Goal: Information Seeking & Learning: Check status

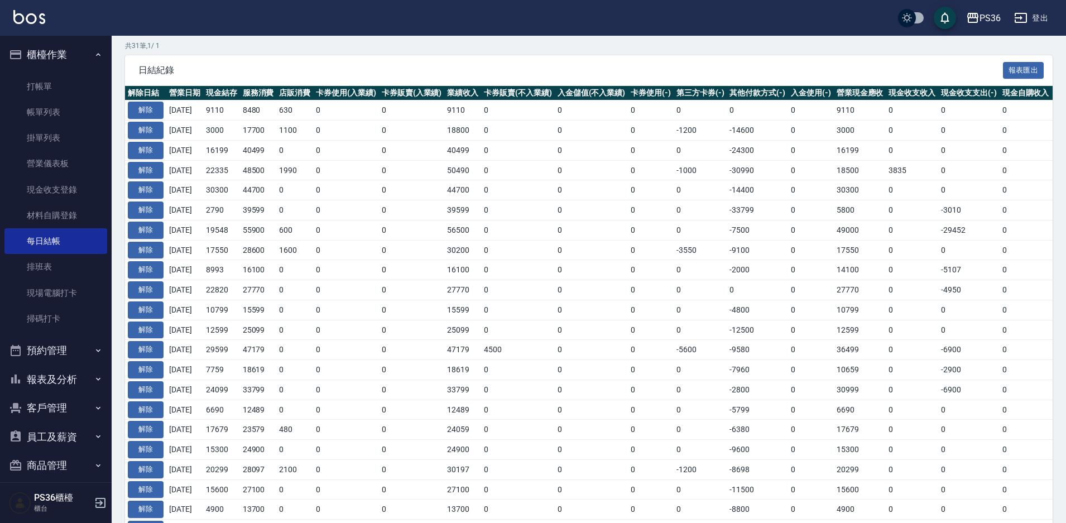
scroll to position [0, 30]
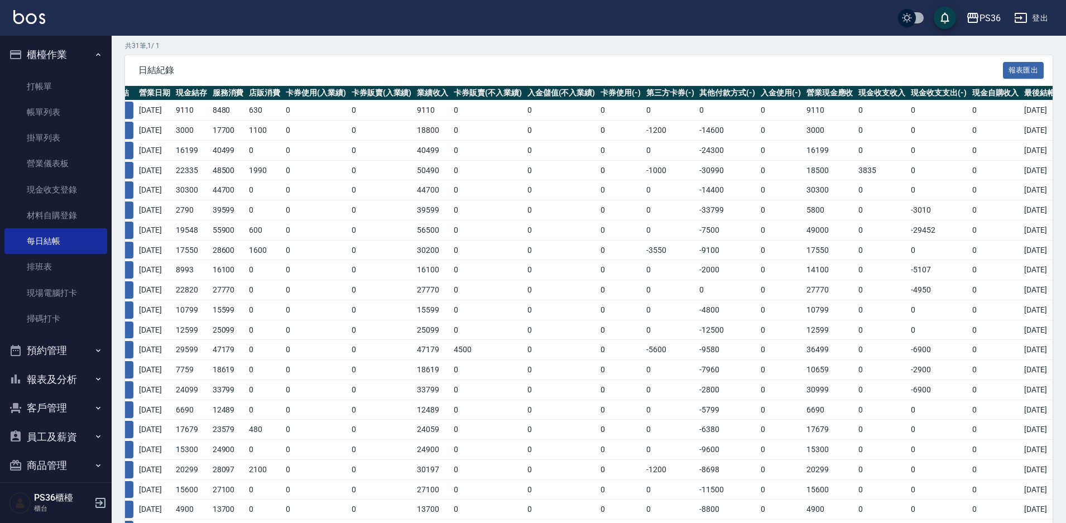
click at [451, 396] on td "33799" at bounding box center [432, 390] width 37 height 20
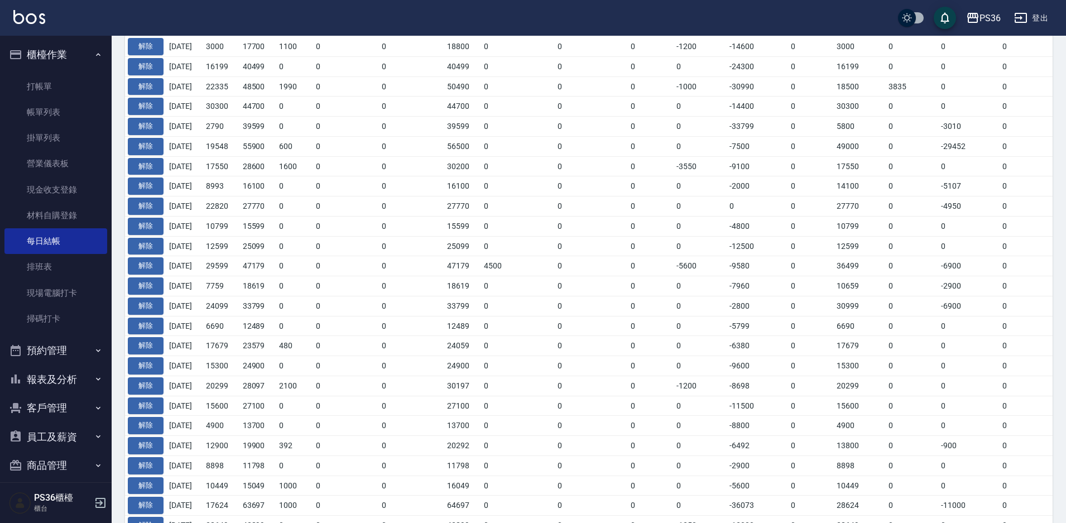
scroll to position [208, 0]
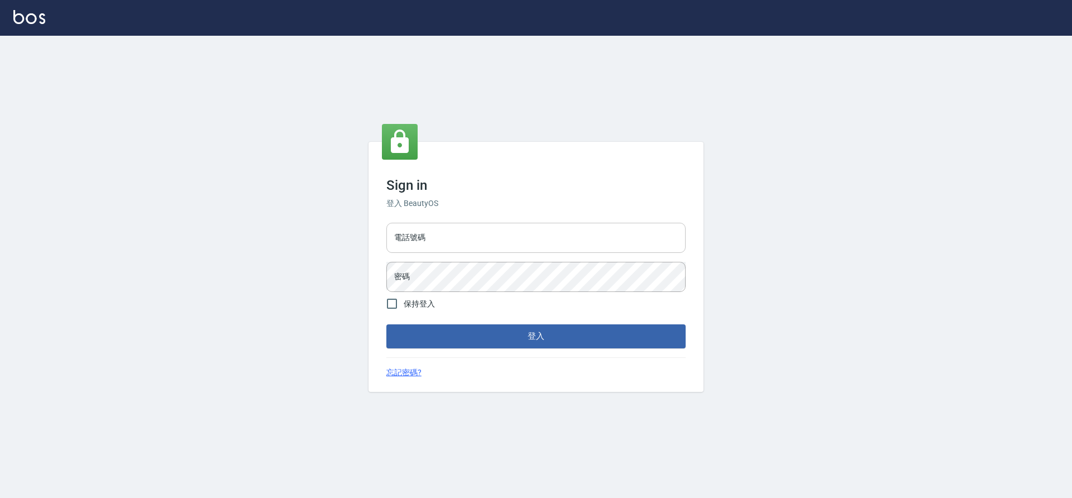
drag, startPoint x: 452, startPoint y: 251, endPoint x: 452, endPoint y: 243, distance: 8.4
click at [452, 251] on input "電話號碼" at bounding box center [535, 238] width 299 height 30
type input "7805667"
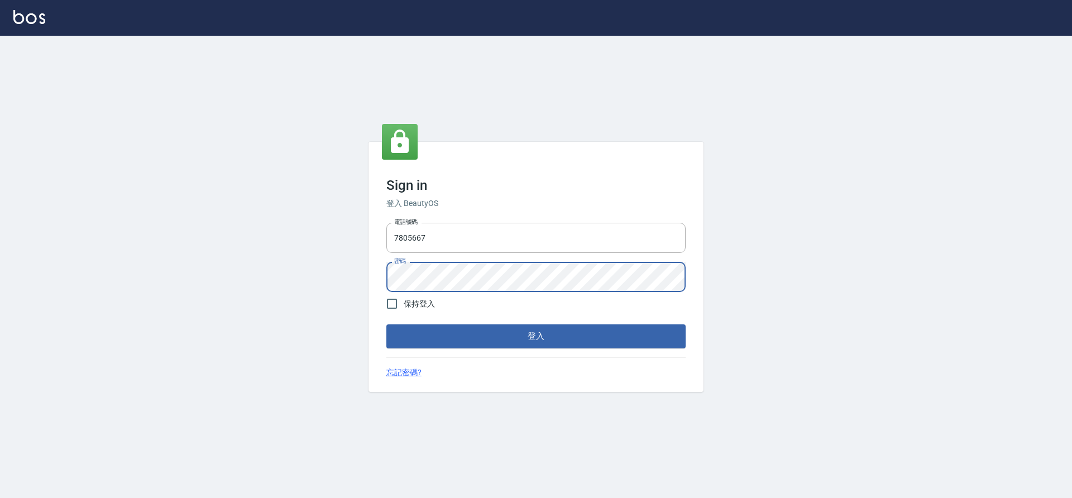
click at [386, 324] on button "登入" at bounding box center [535, 335] width 299 height 23
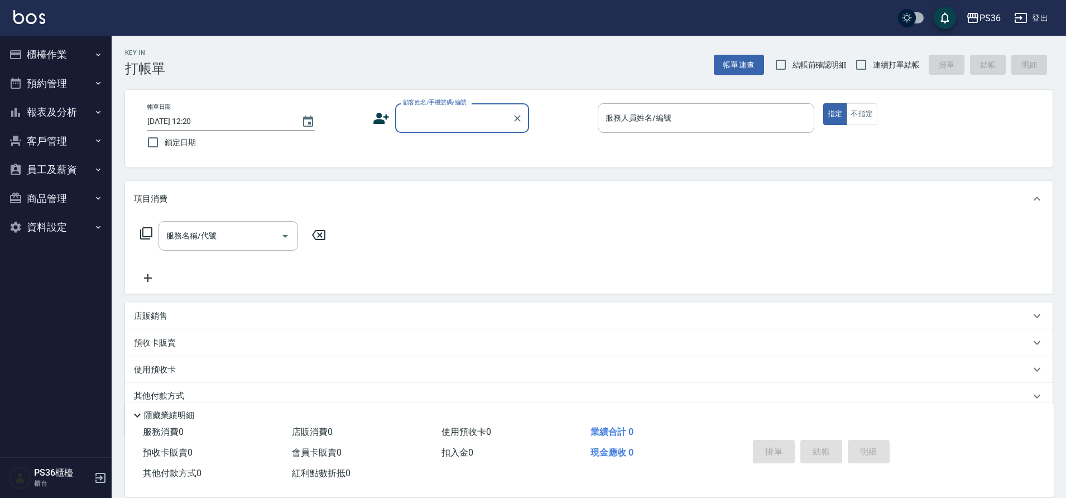
click at [77, 56] on button "櫃檯作業" at bounding box center [55, 54] width 103 height 29
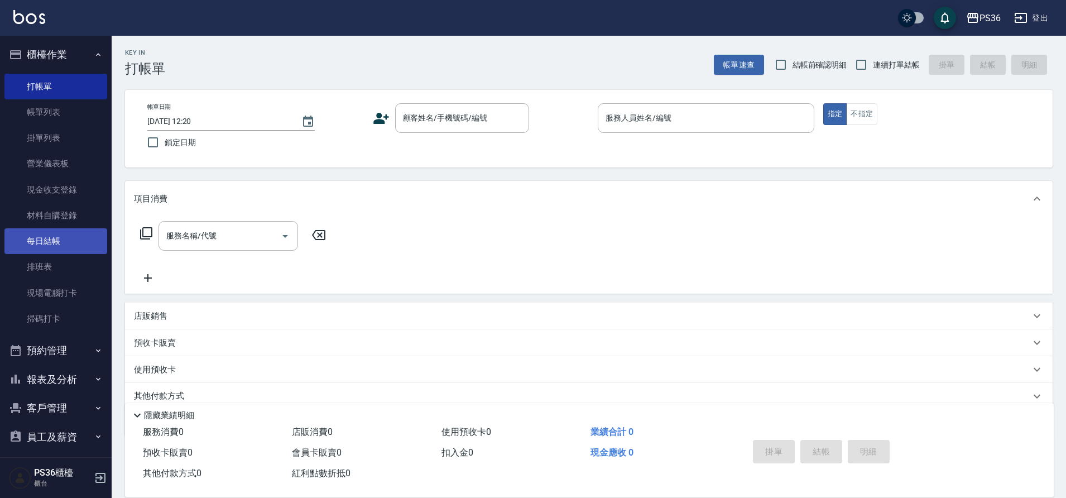
click at [60, 237] on link "每日結帳" at bounding box center [55, 241] width 103 height 26
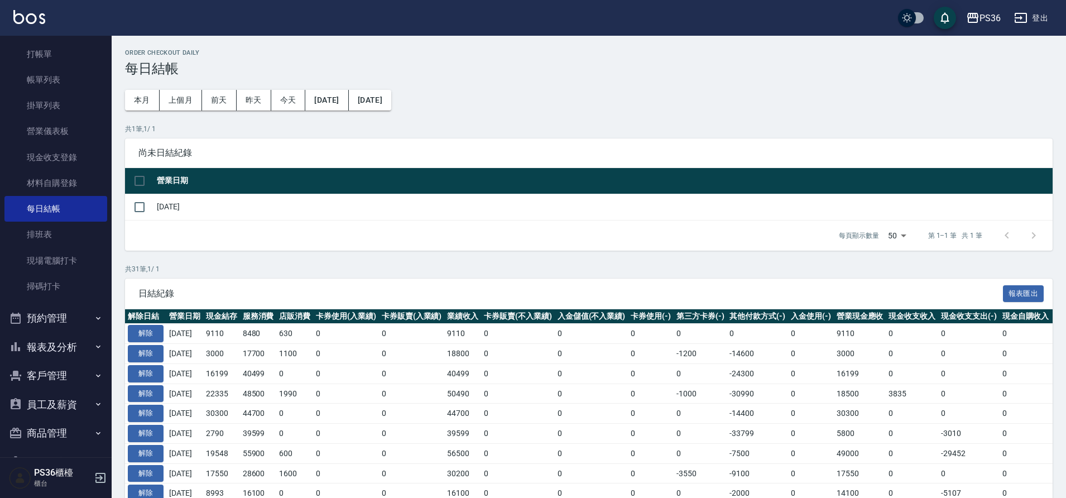
scroll to position [65, 0]
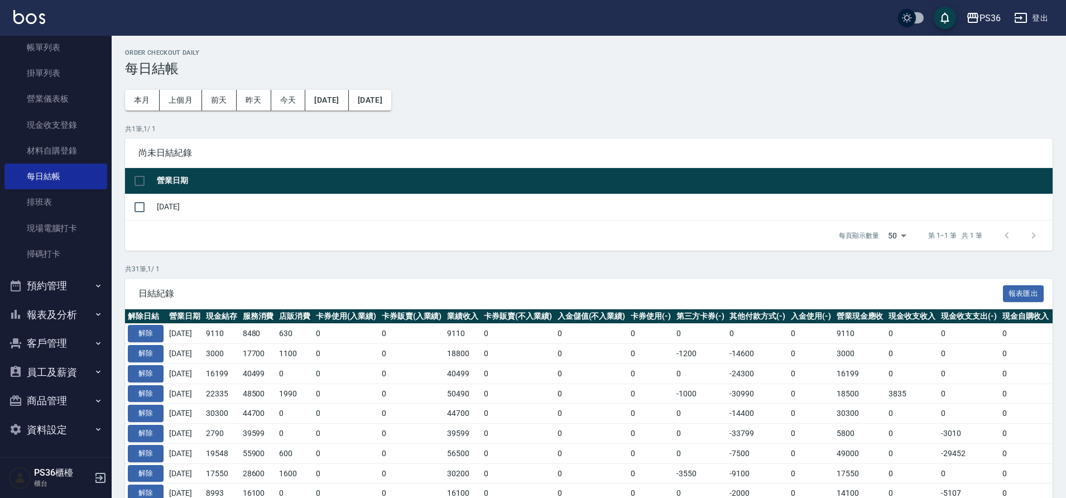
click at [59, 307] on button "報表及分析" at bounding box center [55, 314] width 103 height 29
click at [65, 380] on link "店家日報表" at bounding box center [55, 372] width 103 height 26
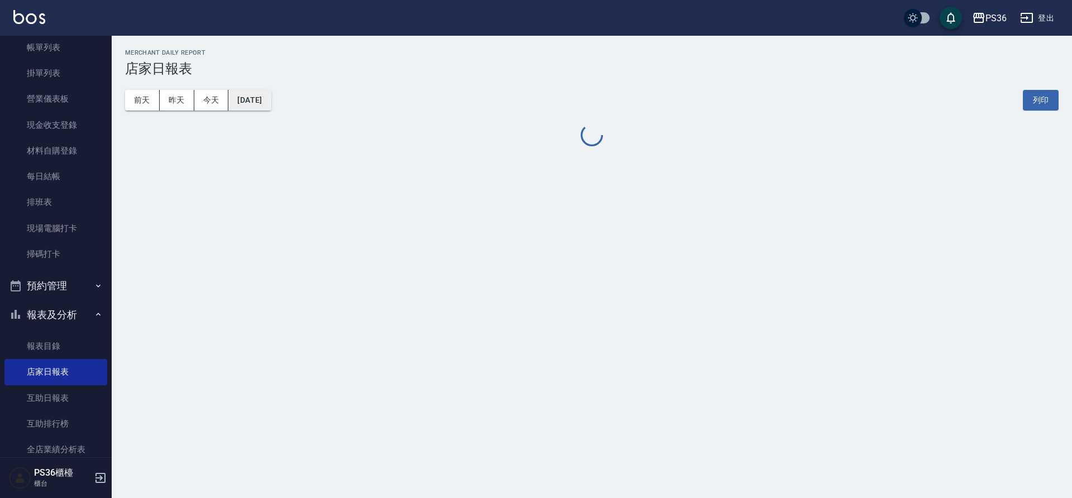
click at [271, 97] on button "[DATE]" at bounding box center [249, 100] width 42 height 21
click at [294, 108] on div "前天 昨天 今天 2025/09/10 列印" at bounding box center [592, 99] width 934 height 47
click at [271, 103] on button "[DATE]" at bounding box center [249, 100] width 42 height 21
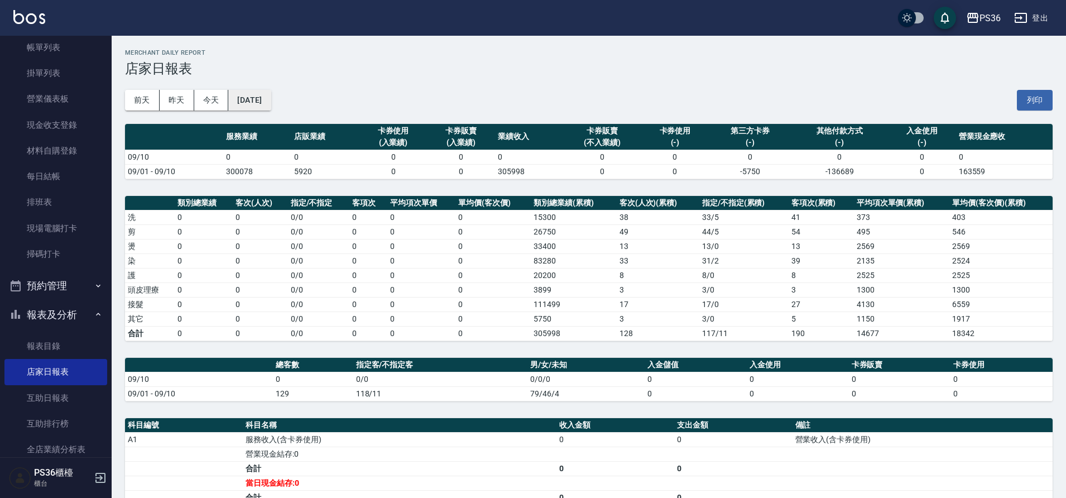
click at [266, 102] on button "[DATE]" at bounding box center [249, 100] width 42 height 21
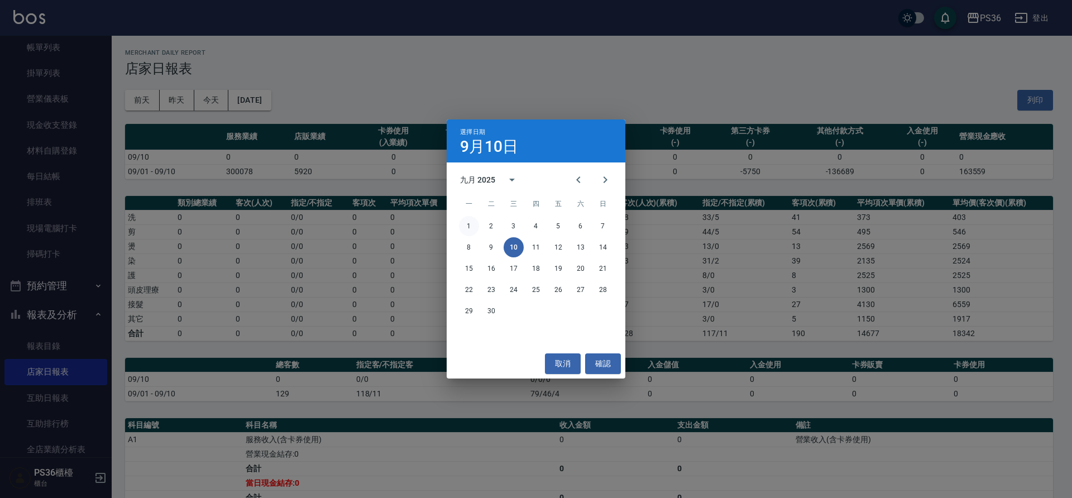
click at [472, 223] on button "1" at bounding box center [469, 226] width 20 height 20
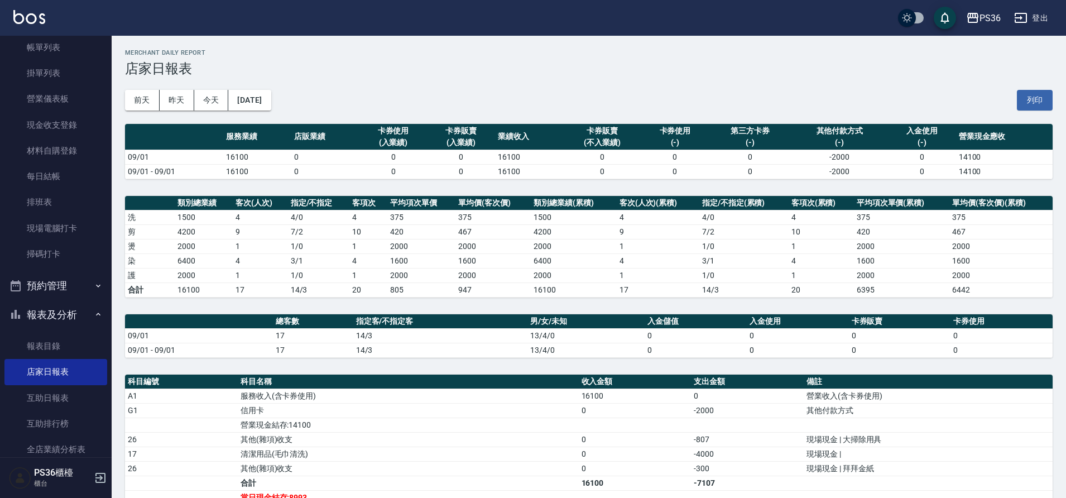
click at [252, 84] on div "前天 昨天 今天 2025/09/01 列印" at bounding box center [589, 99] width 928 height 47
click at [266, 111] on div "前天 昨天 今天 2025/09/01 列印" at bounding box center [589, 99] width 928 height 47
click at [269, 93] on button "[DATE]" at bounding box center [249, 100] width 42 height 21
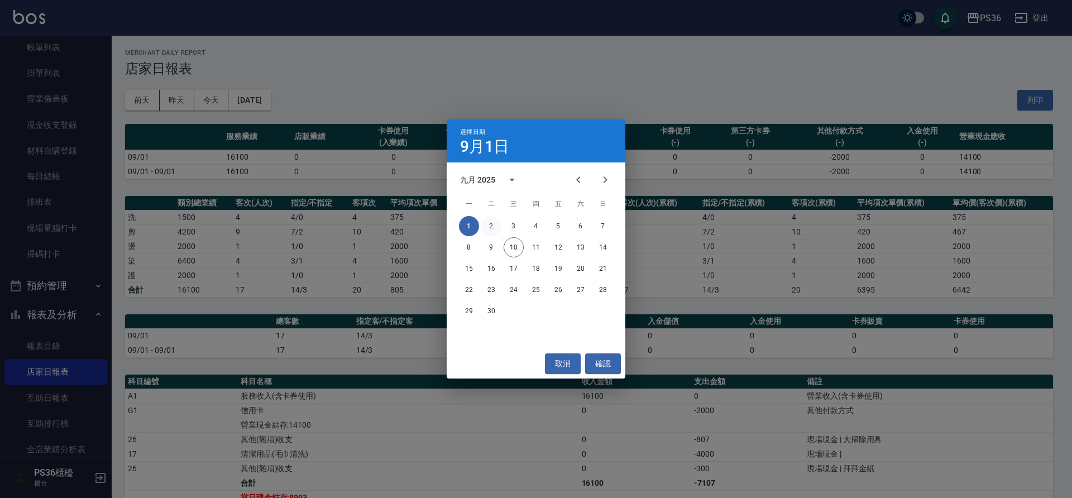
click at [499, 227] on button "2" at bounding box center [491, 226] width 20 height 20
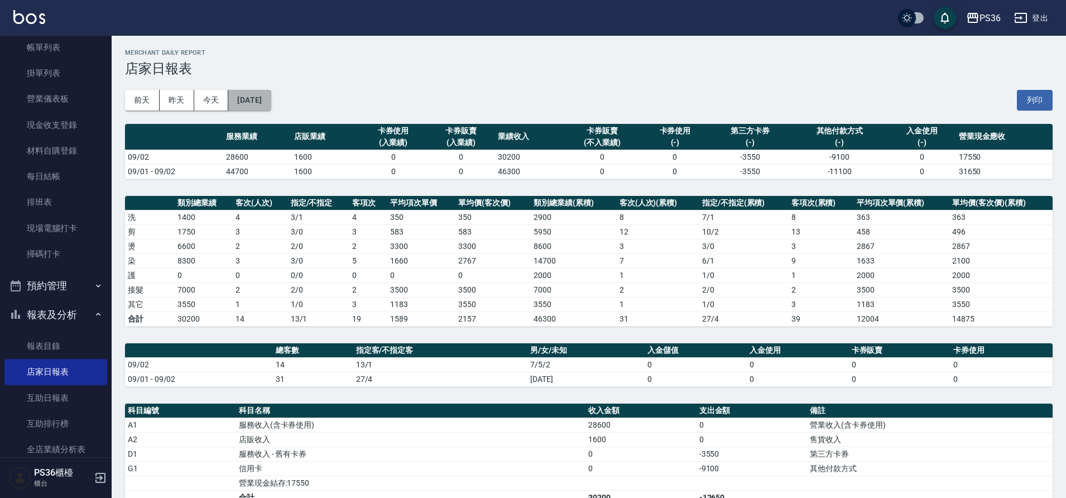
click at [264, 96] on button "[DATE]" at bounding box center [249, 100] width 42 height 21
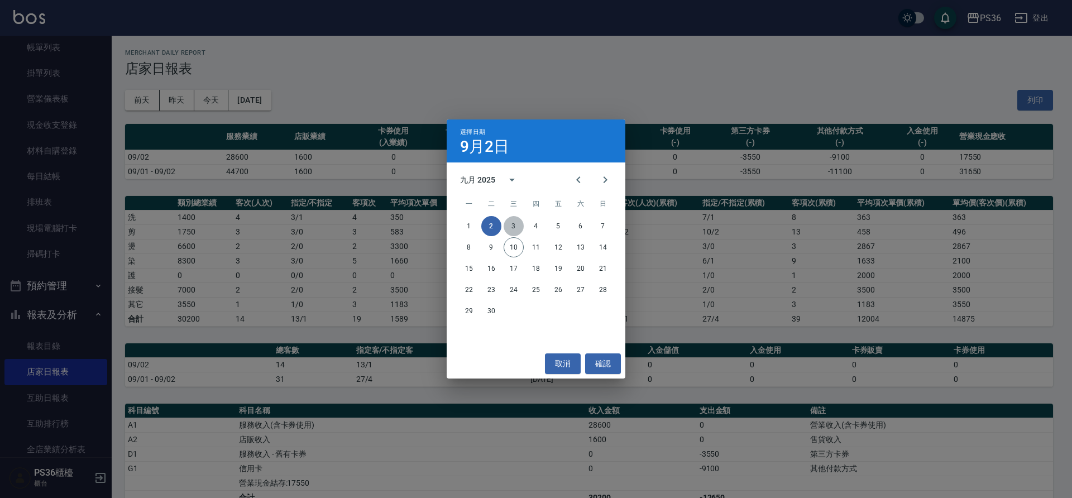
click at [516, 228] on button "3" at bounding box center [514, 226] width 20 height 20
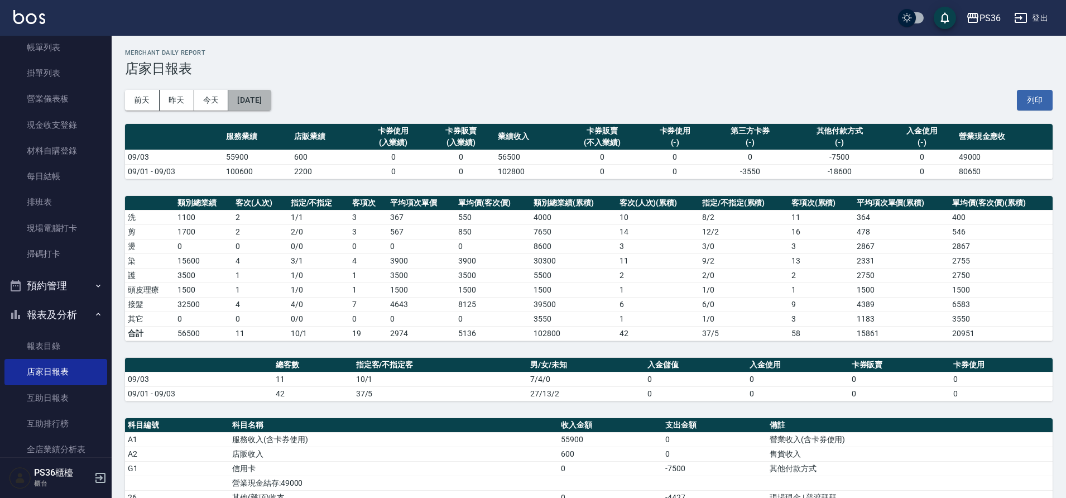
click at [259, 97] on button "[DATE]" at bounding box center [249, 100] width 42 height 21
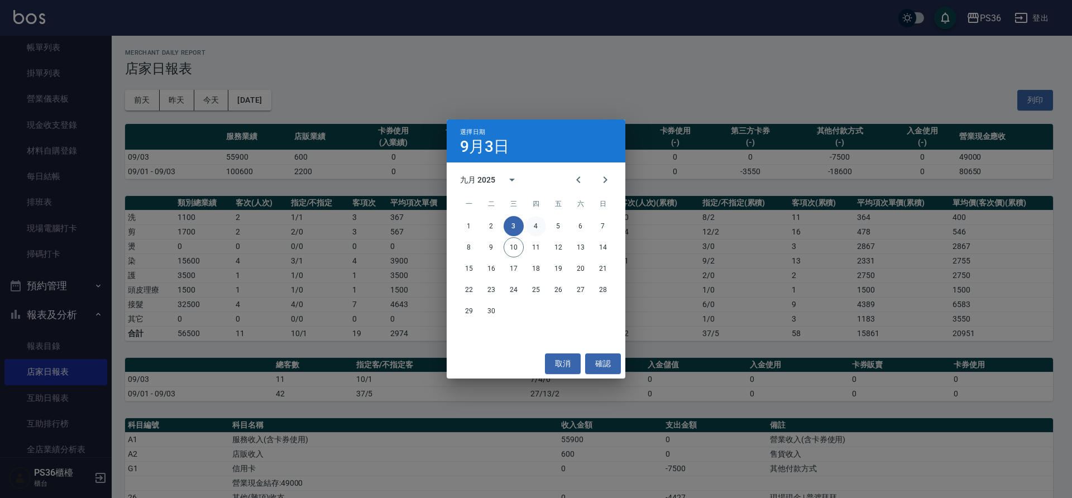
click at [532, 222] on button "4" at bounding box center [536, 226] width 20 height 20
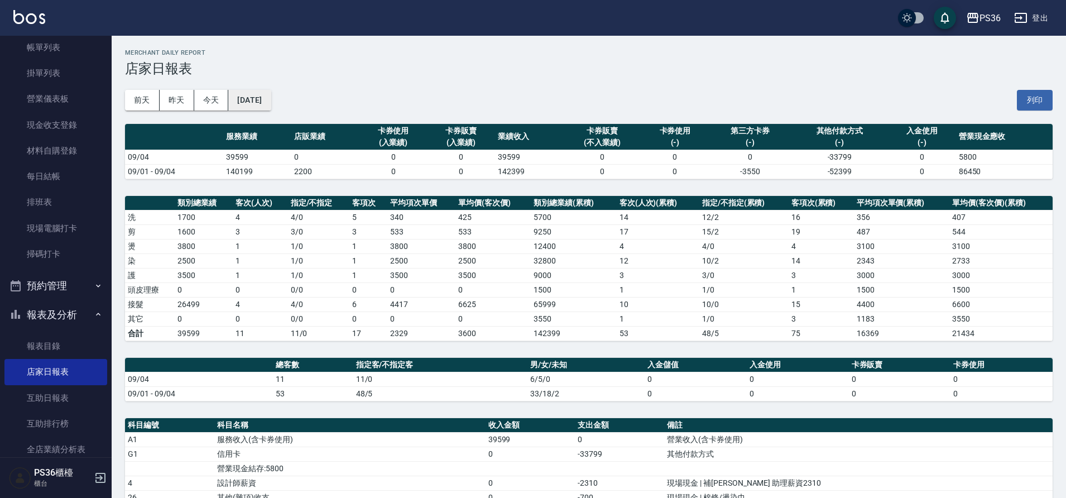
click at [271, 90] on button "[DATE]" at bounding box center [249, 100] width 42 height 21
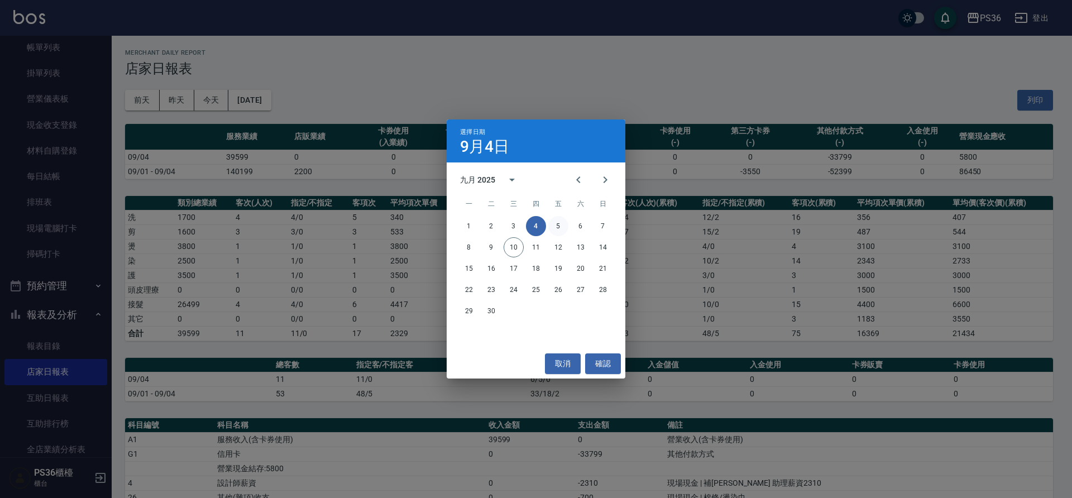
click at [563, 225] on button "5" at bounding box center [558, 226] width 20 height 20
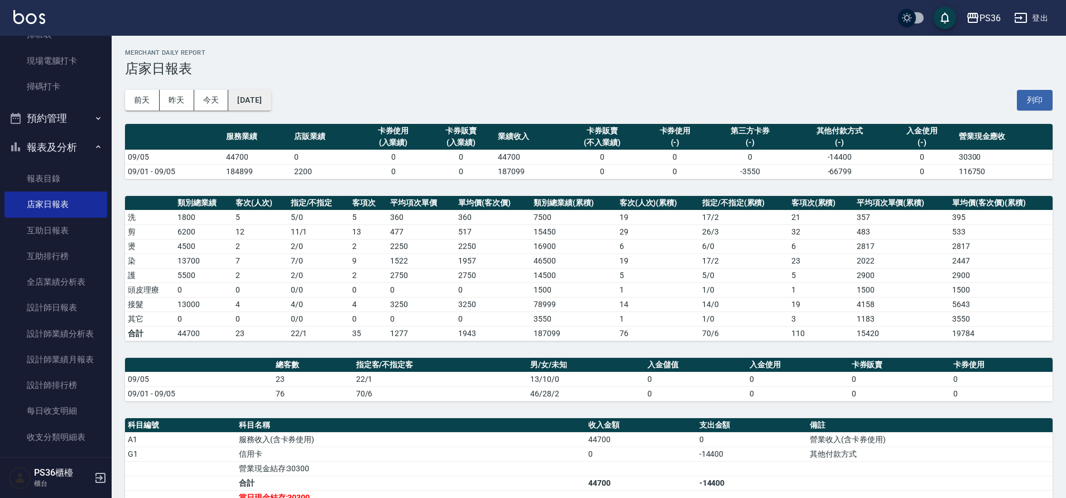
click at [261, 98] on button "[DATE]" at bounding box center [249, 100] width 42 height 21
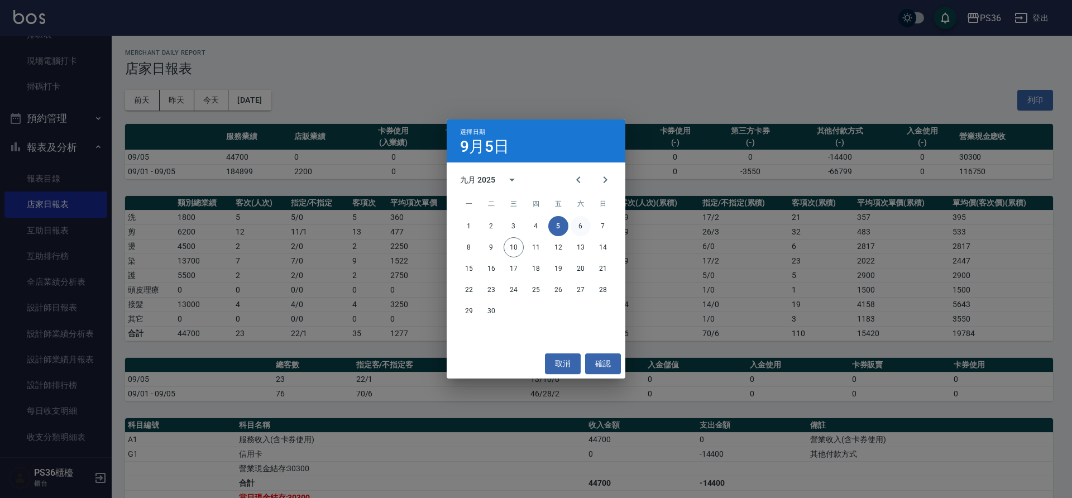
click at [583, 226] on button "6" at bounding box center [581, 226] width 20 height 20
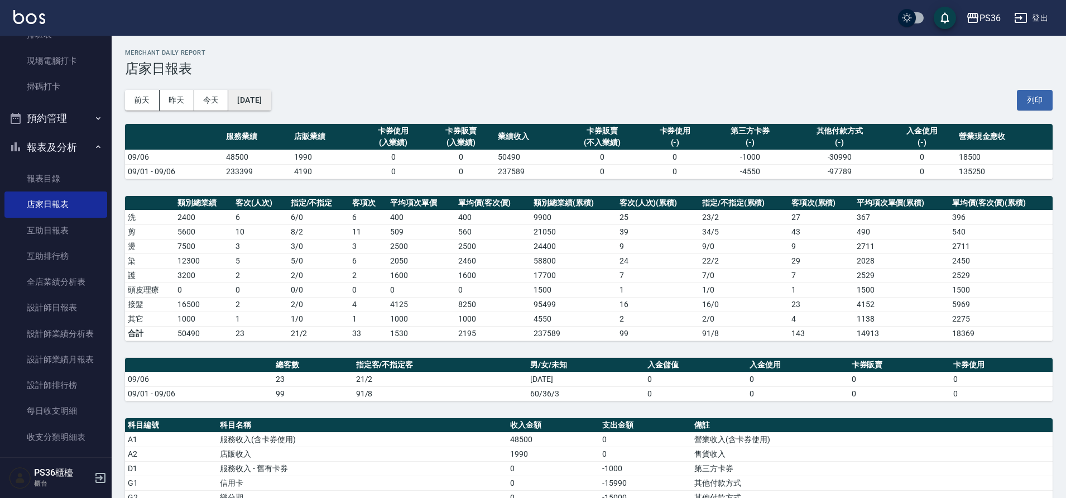
click at [261, 90] on button "[DATE]" at bounding box center [249, 100] width 42 height 21
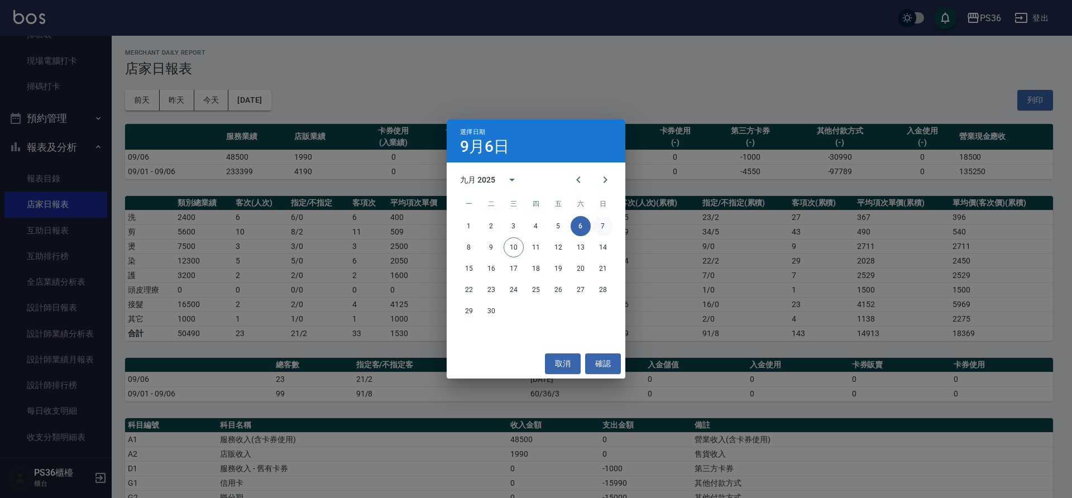
click at [612, 223] on button "7" at bounding box center [603, 226] width 20 height 20
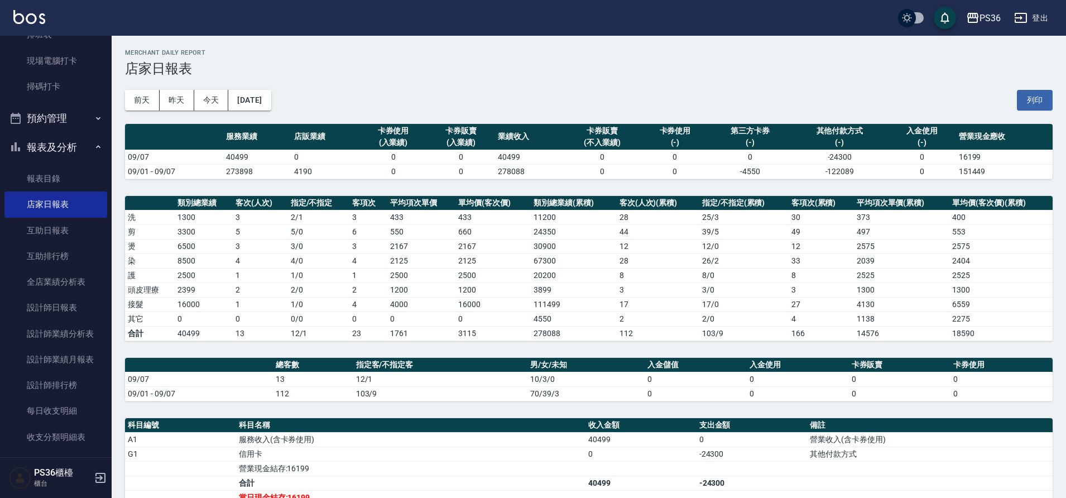
click at [270, 114] on div "前天 昨天 今天 2025/09/07 列印" at bounding box center [589, 99] width 928 height 47
click at [271, 102] on button "[DATE]" at bounding box center [249, 100] width 42 height 21
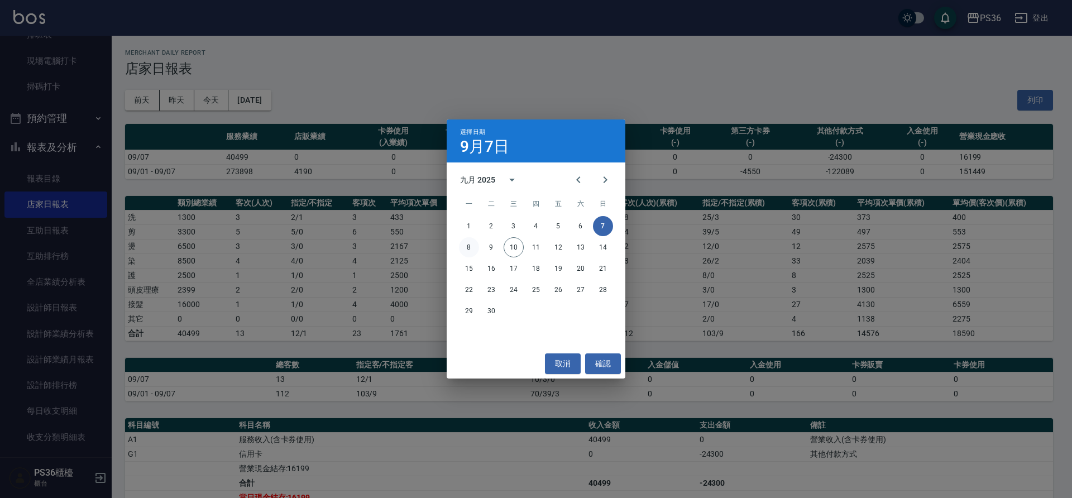
click at [467, 243] on button "8" at bounding box center [469, 247] width 20 height 20
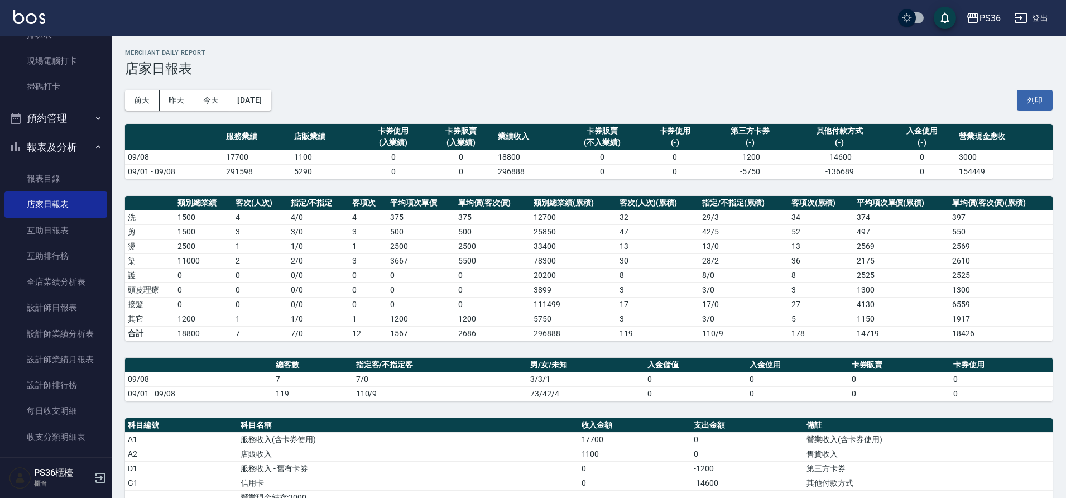
click at [274, 88] on div "前天 昨天 今天 2025/09/08 列印" at bounding box center [589, 99] width 928 height 47
click at [271, 97] on button "[DATE]" at bounding box center [249, 100] width 42 height 21
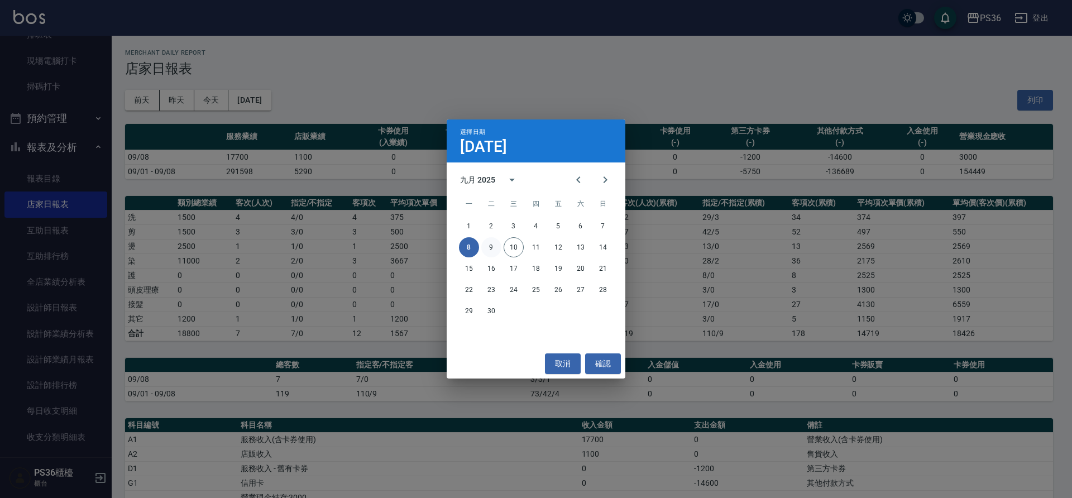
click at [498, 246] on button "9" at bounding box center [491, 247] width 20 height 20
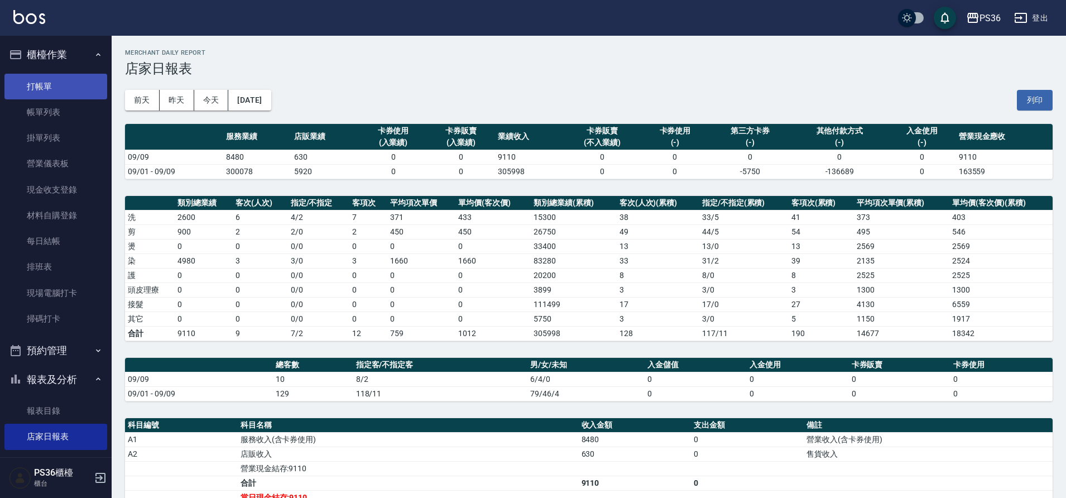
click at [54, 87] on link "打帳單" at bounding box center [55, 87] width 103 height 26
